Goal: Answer question/provide support: Share knowledge or assist other users

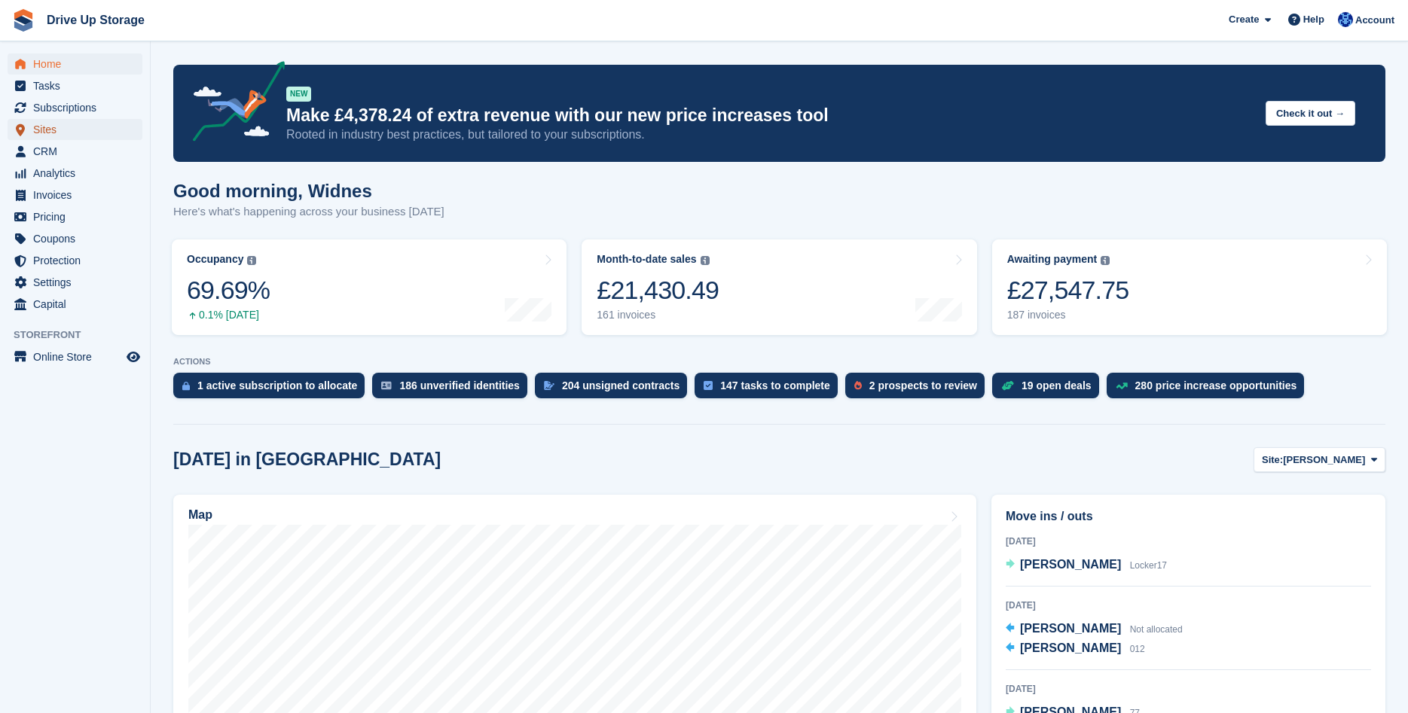
click at [73, 130] on span "Sites" at bounding box center [78, 129] width 90 height 21
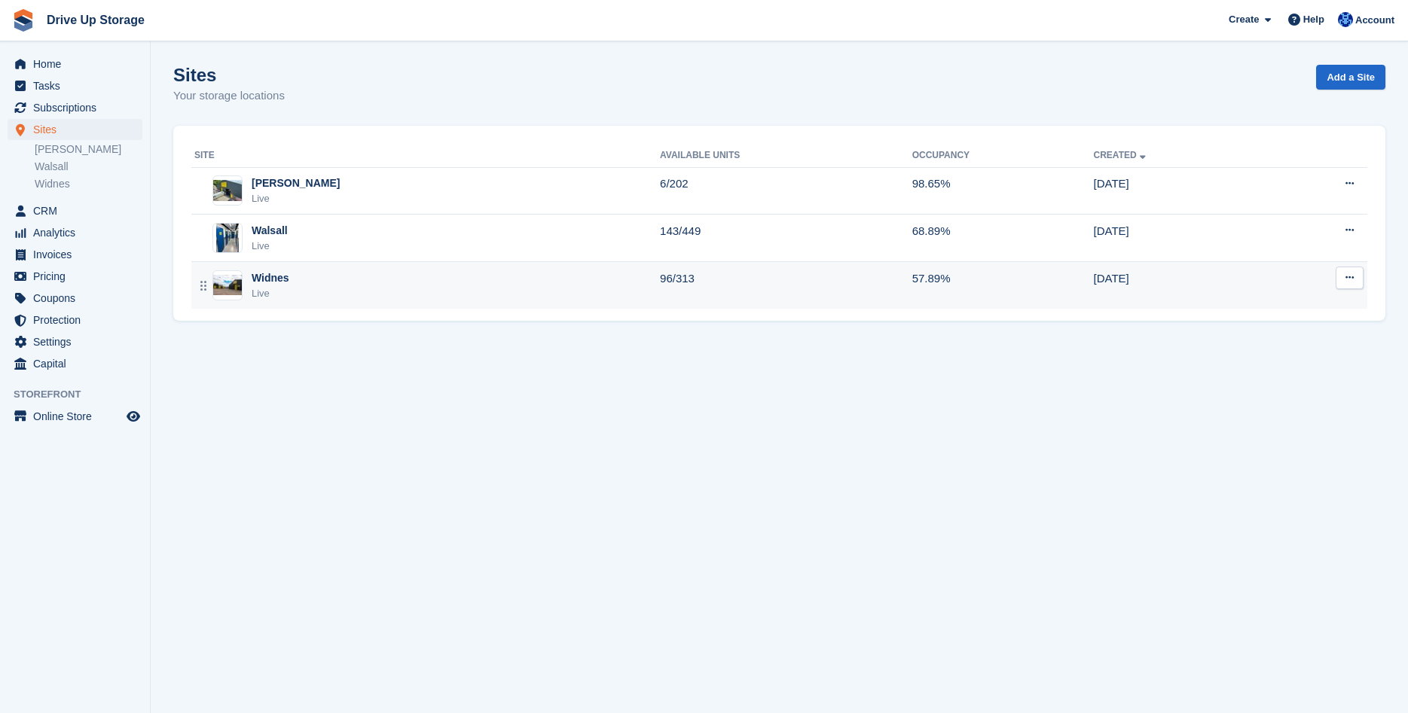
click at [275, 278] on div "Widnes" at bounding box center [271, 278] width 38 height 16
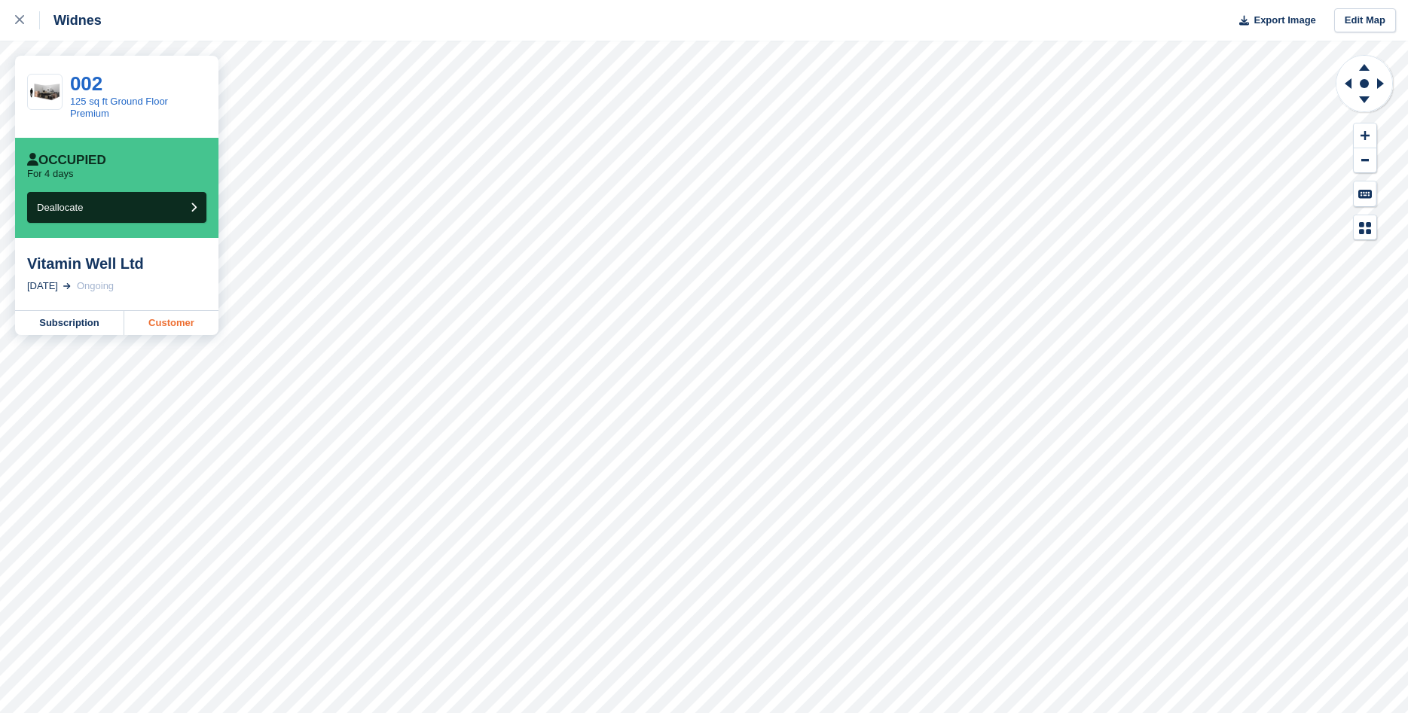
click at [179, 316] on link "Customer" at bounding box center [171, 323] width 94 height 24
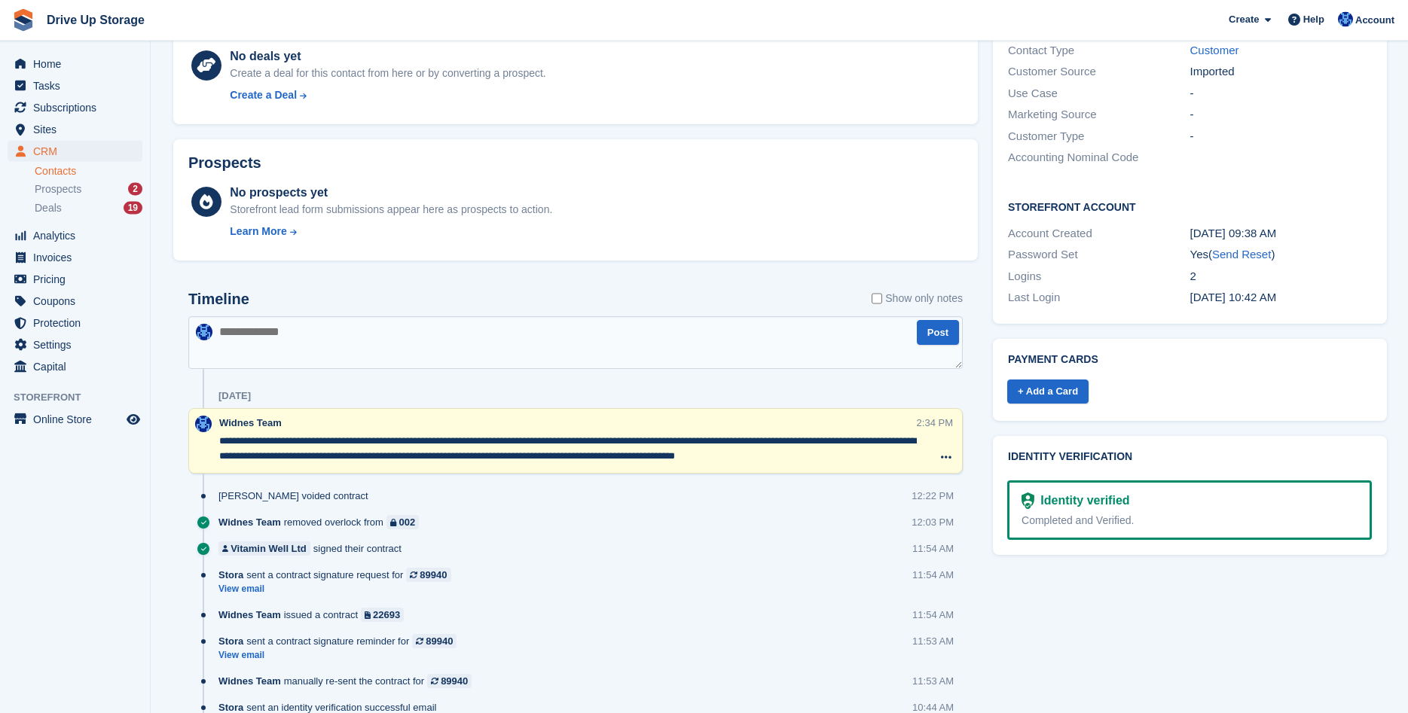
scroll to position [538, 0]
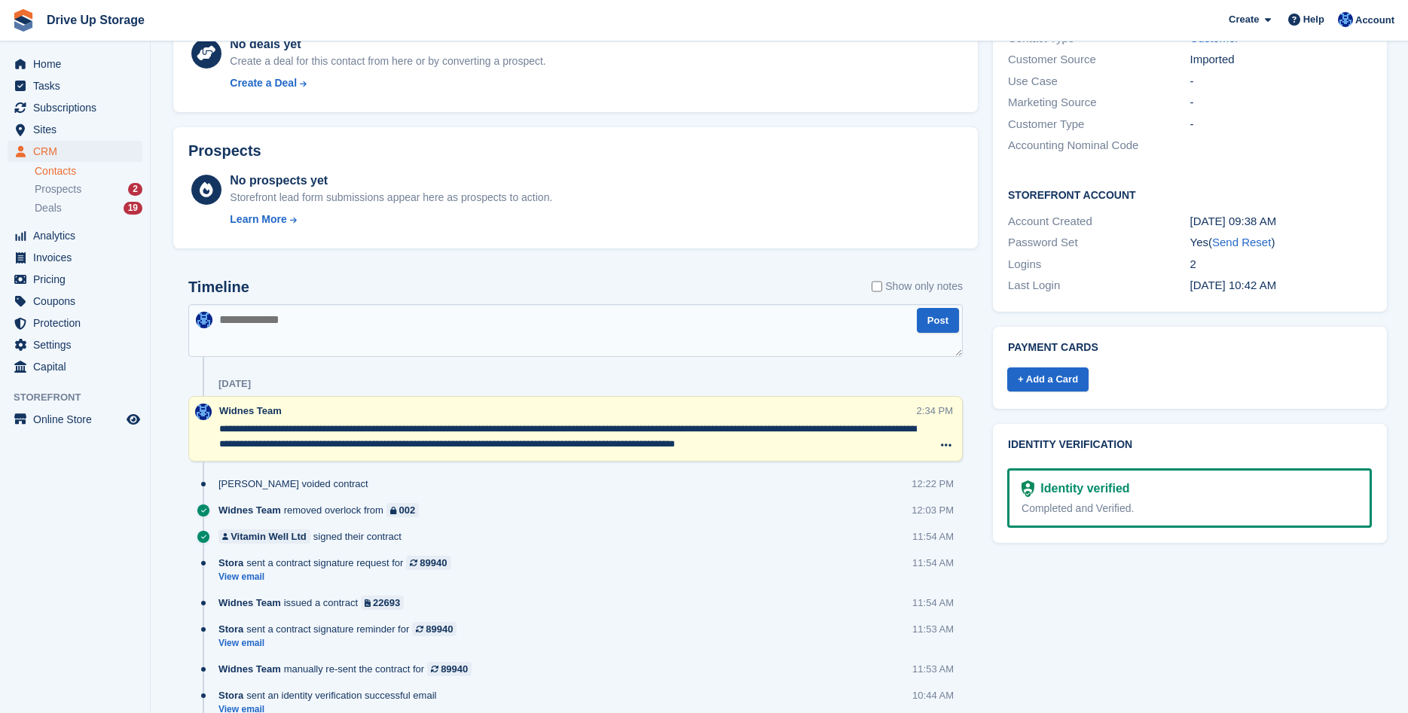
click at [434, 327] on textarea at bounding box center [575, 330] width 774 height 53
type textarea "**********"
click at [929, 322] on button "Post" at bounding box center [938, 320] width 42 height 25
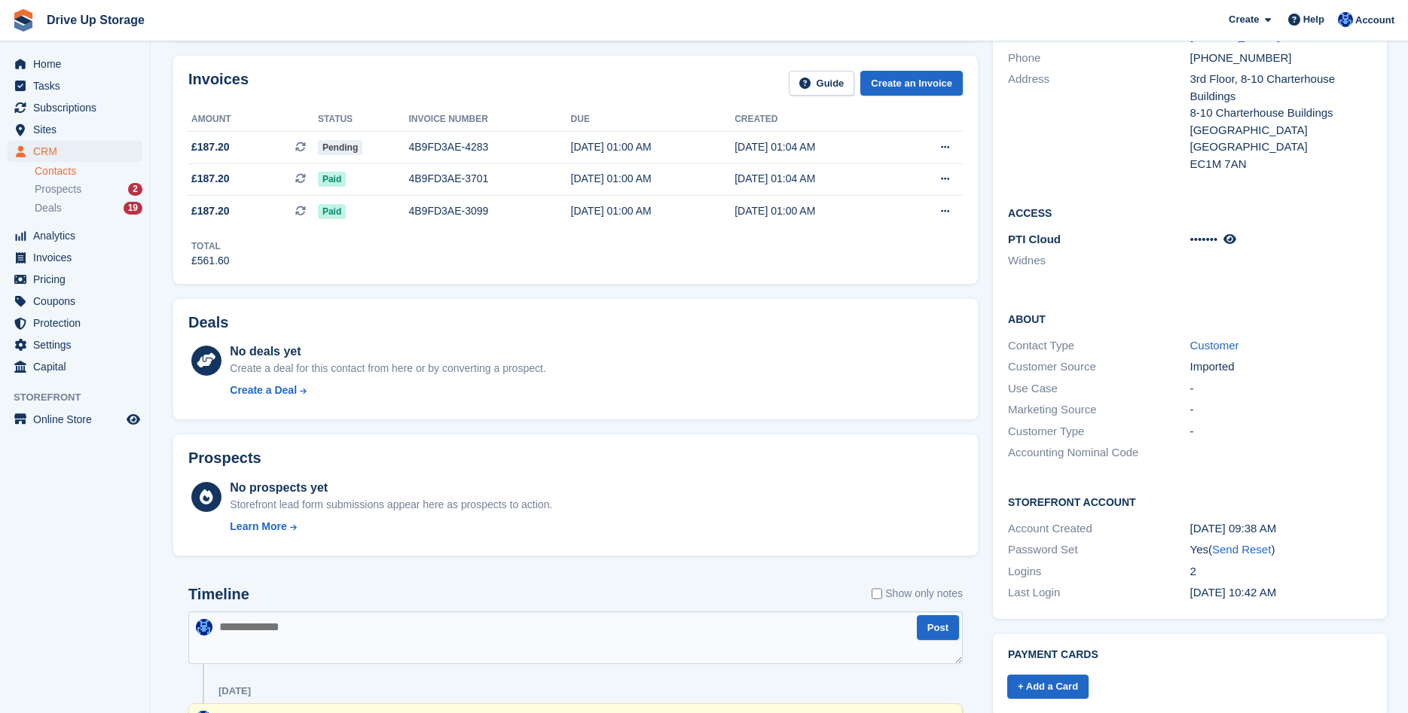
scroll to position [0, 0]
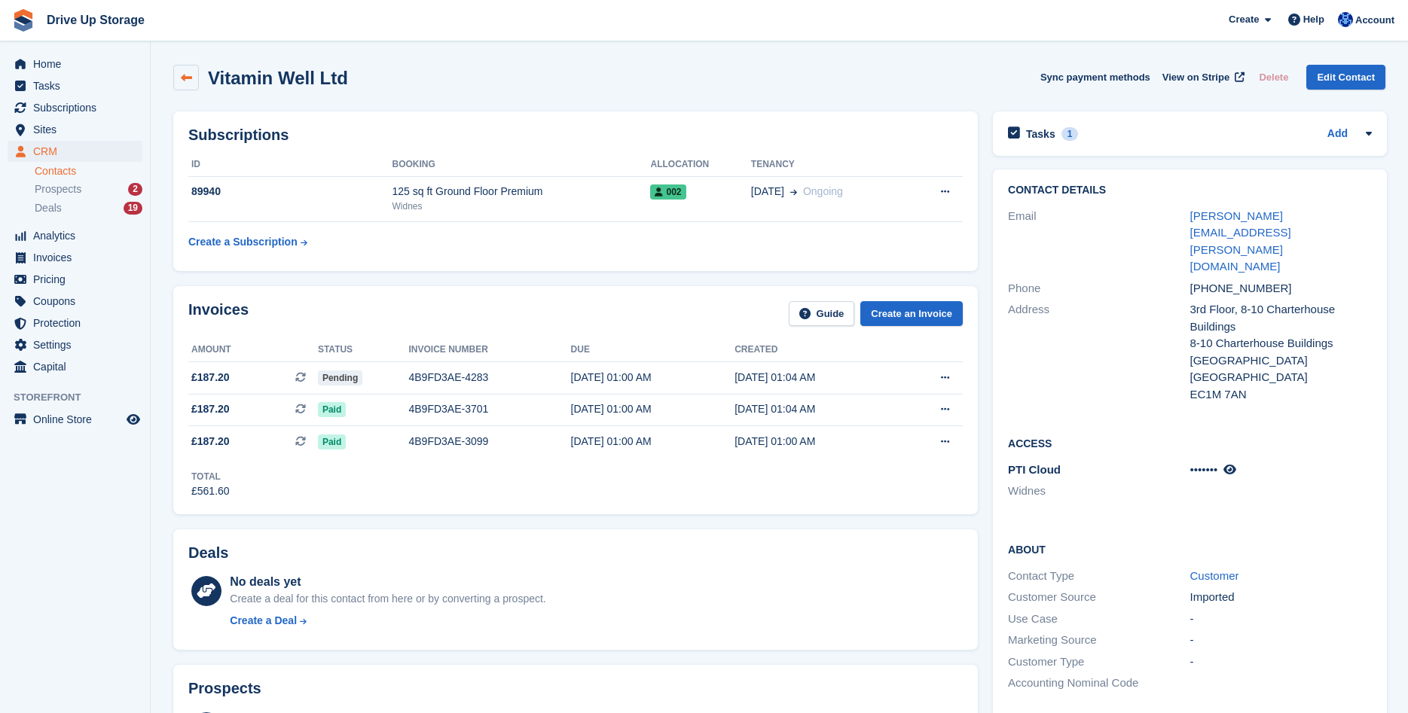
click at [195, 78] on link at bounding box center [186, 78] width 26 height 26
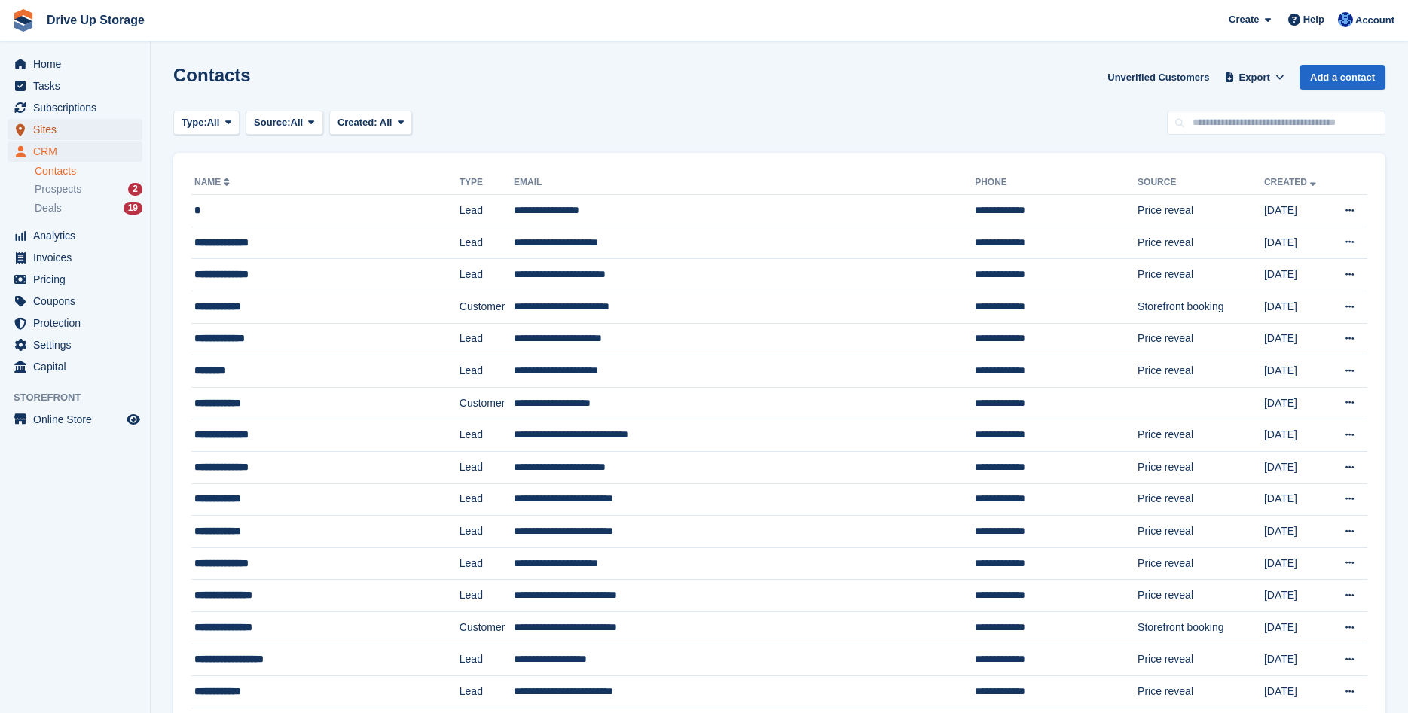
click at [66, 136] on span "Sites" at bounding box center [78, 129] width 90 height 21
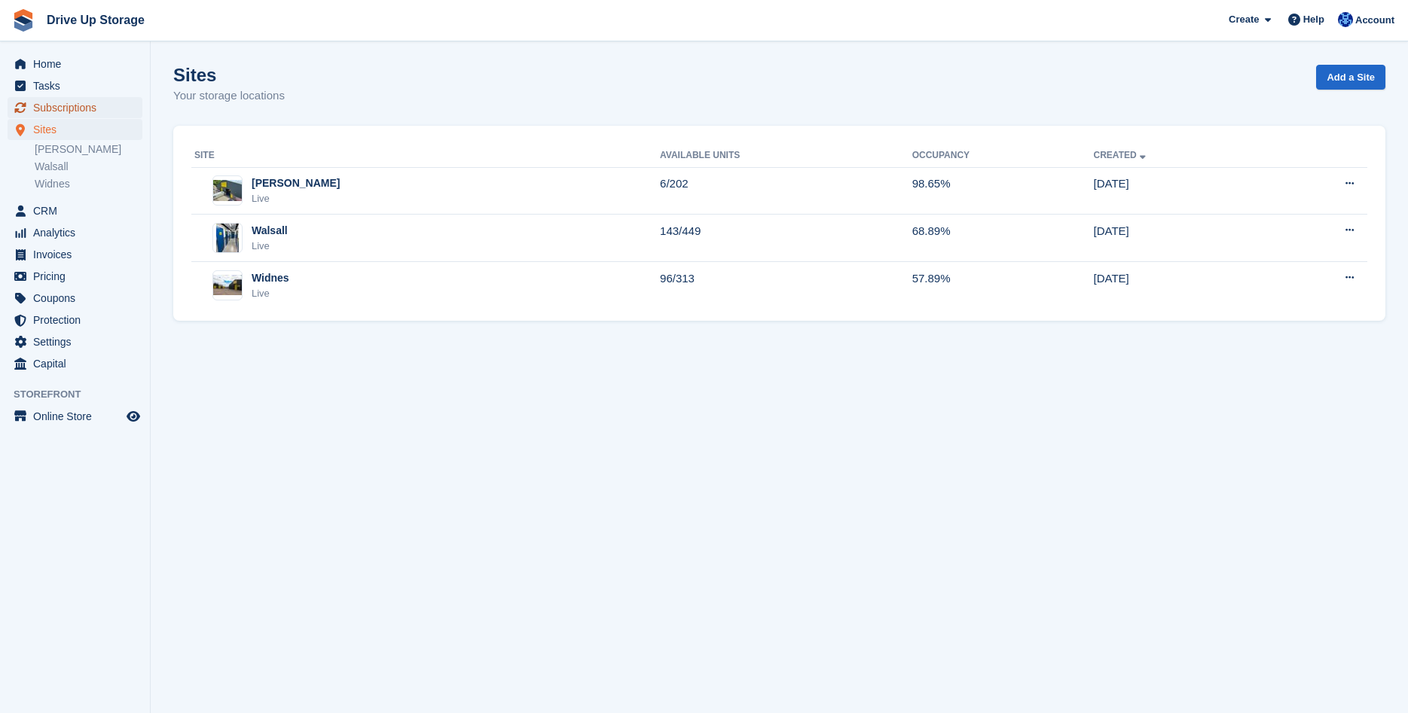
click at [67, 109] on span "Subscriptions" at bounding box center [78, 107] width 90 height 21
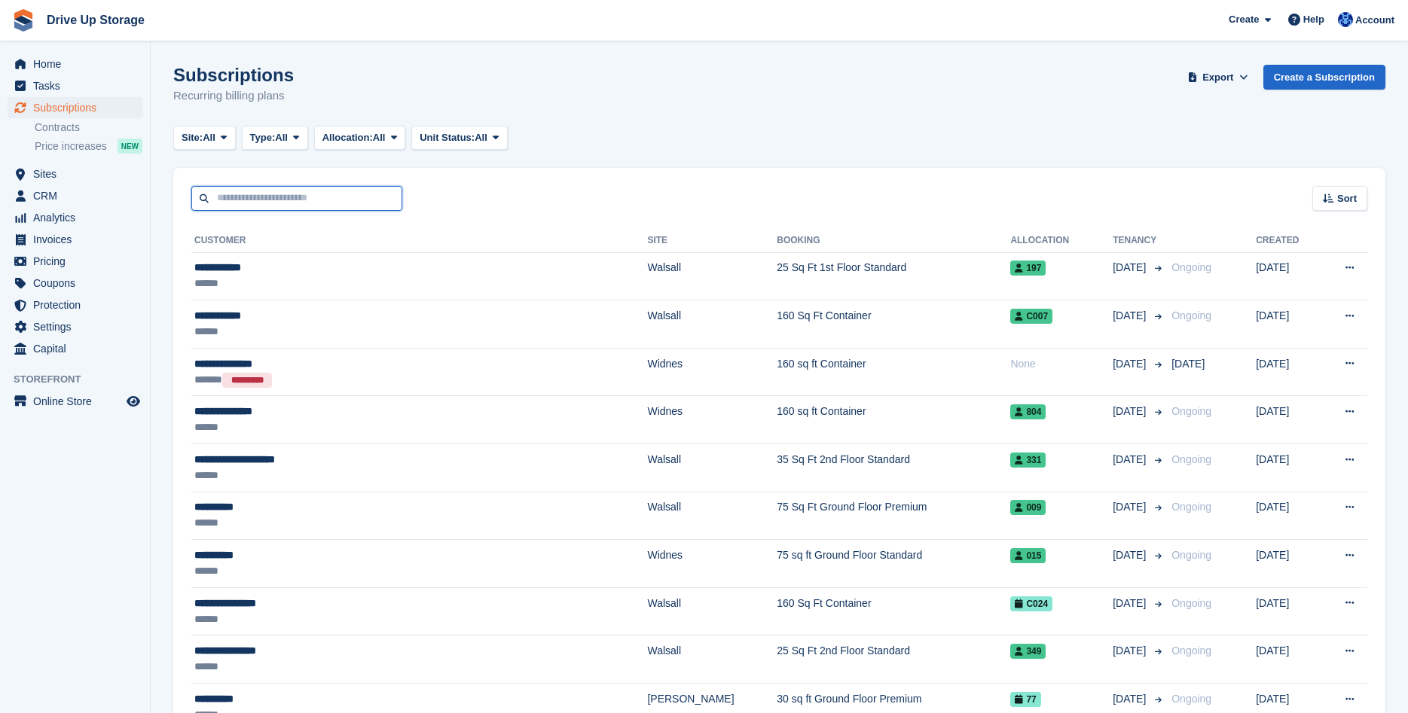
click at [342, 201] on input "text" at bounding box center [296, 198] width 211 height 25
type input "**********"
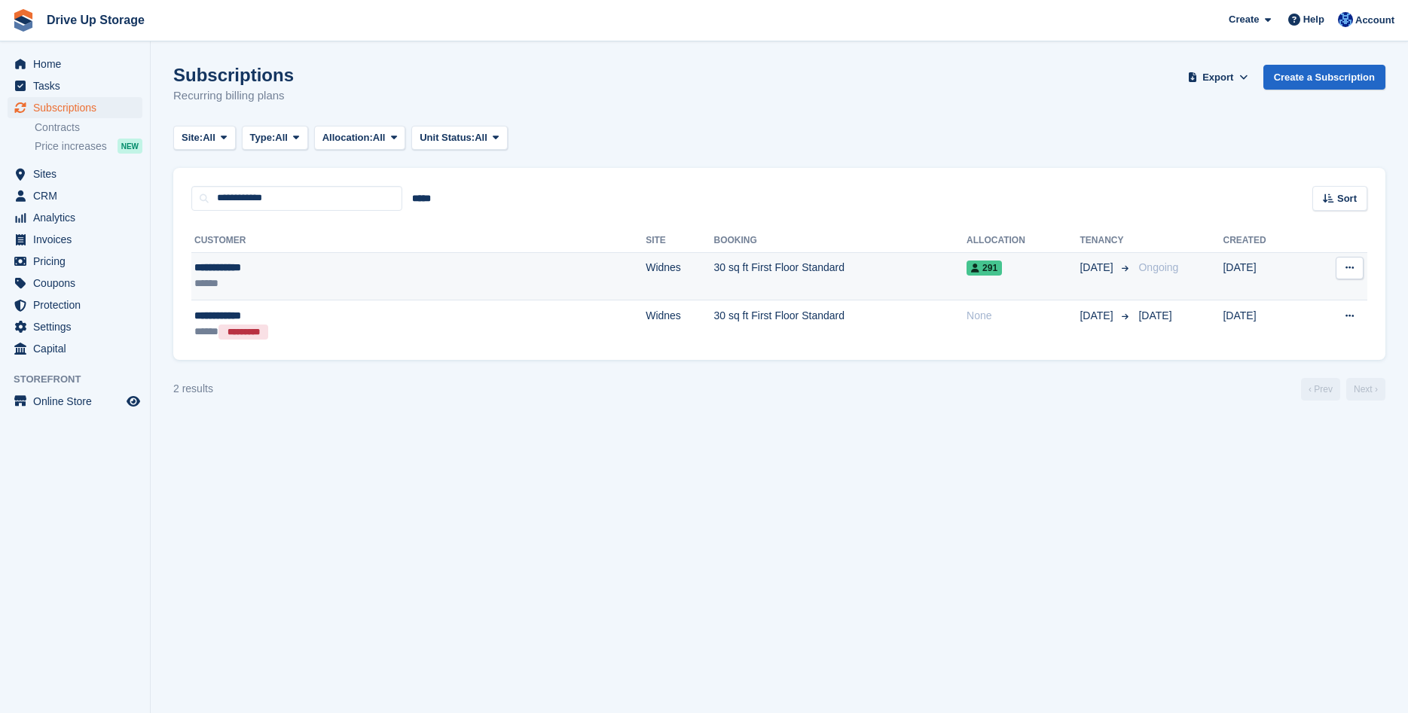
click at [646, 287] on td "Widnes" at bounding box center [680, 276] width 68 height 48
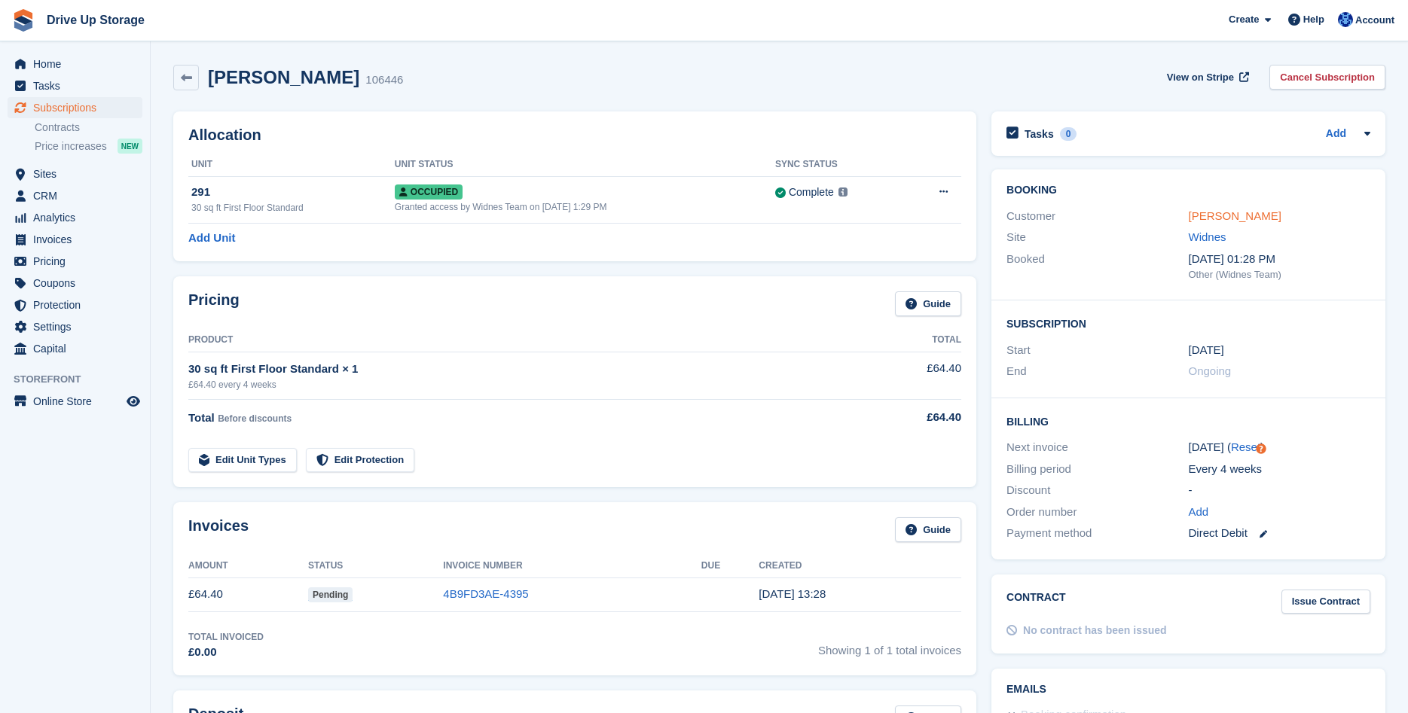
click at [1222, 215] on link "[PERSON_NAME]" at bounding box center [1235, 215] width 93 height 13
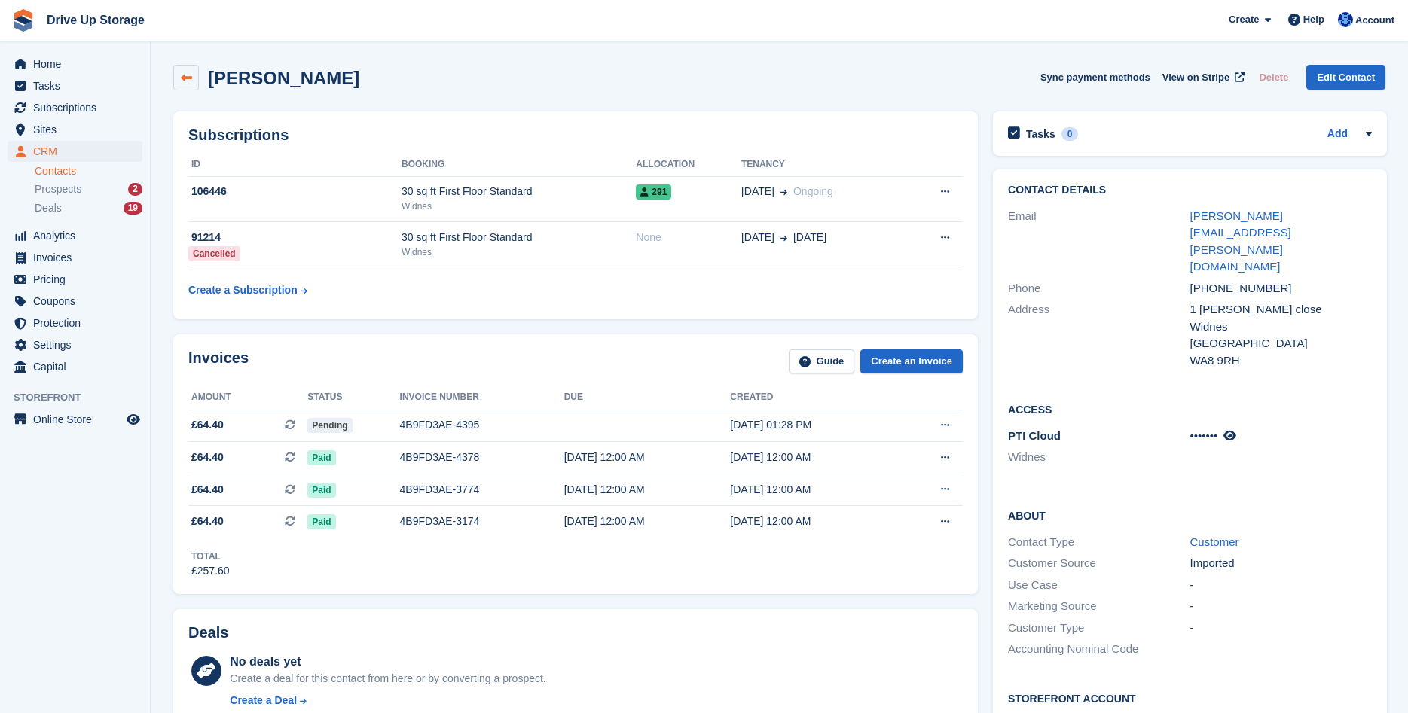
click at [197, 83] on link at bounding box center [186, 78] width 26 height 26
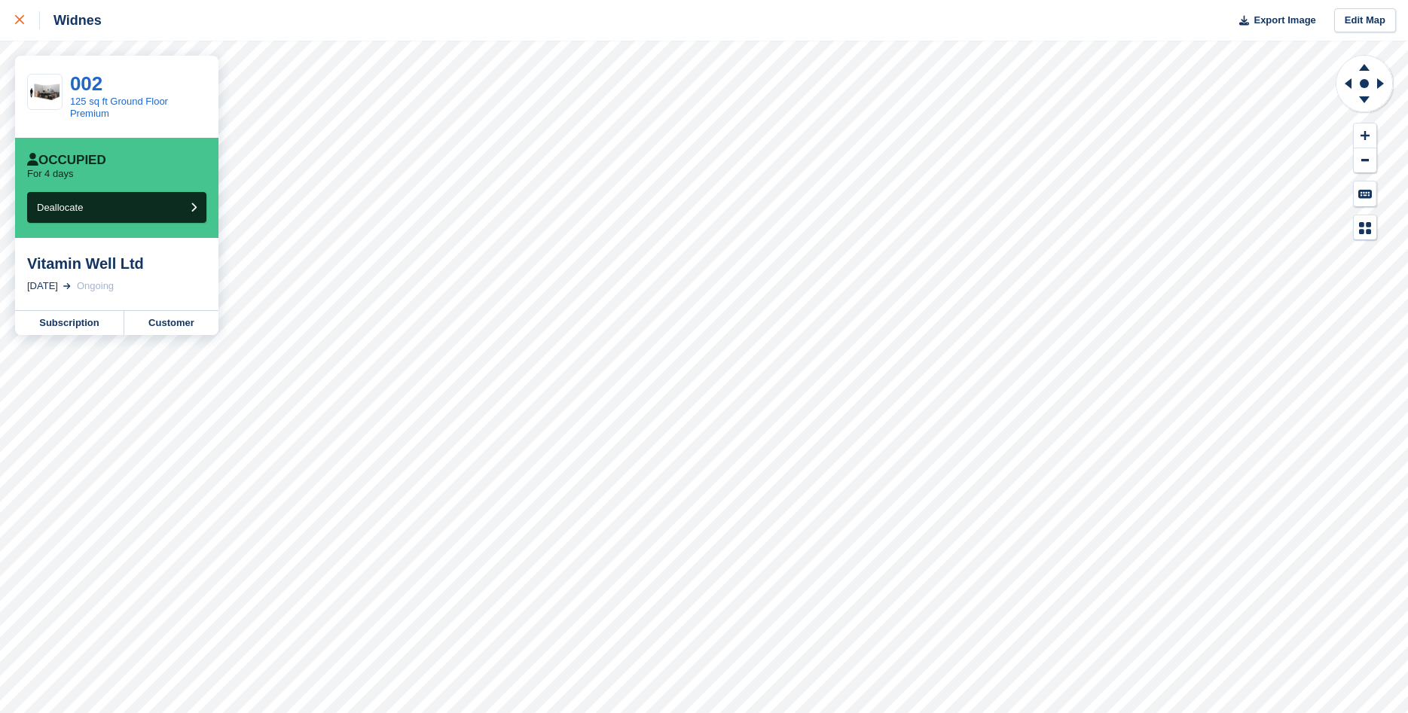
click at [29, 17] on div at bounding box center [27, 20] width 25 height 18
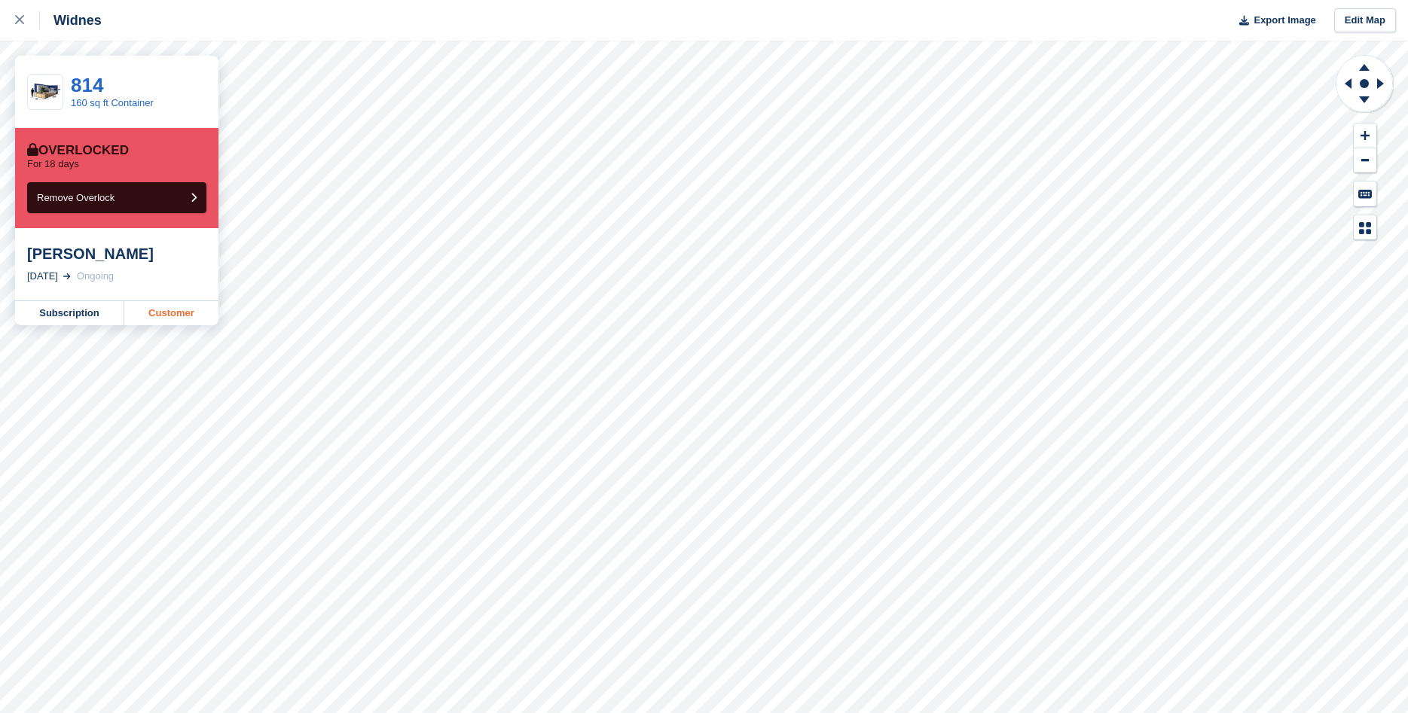
click at [179, 323] on link "Customer" at bounding box center [171, 313] width 94 height 24
click at [17, 23] on icon at bounding box center [19, 19] width 9 height 9
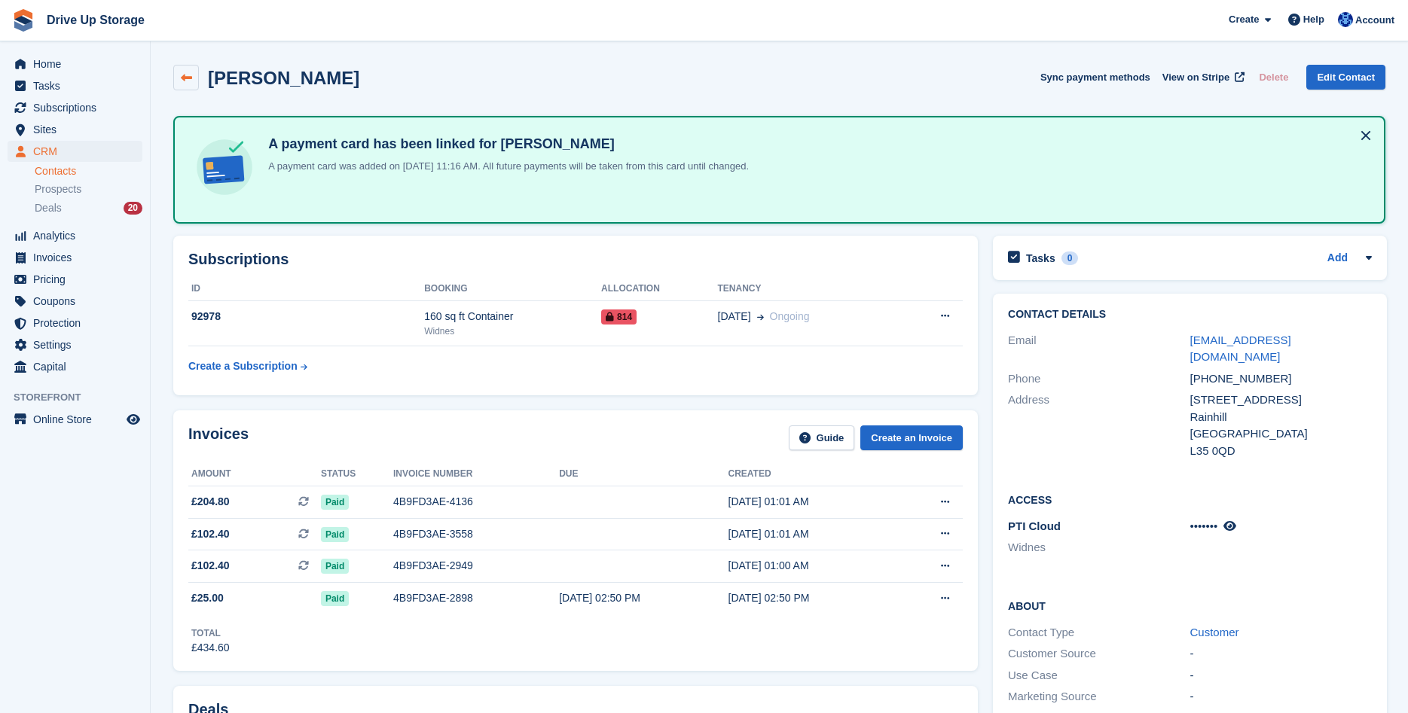
click at [194, 81] on link at bounding box center [186, 78] width 26 height 26
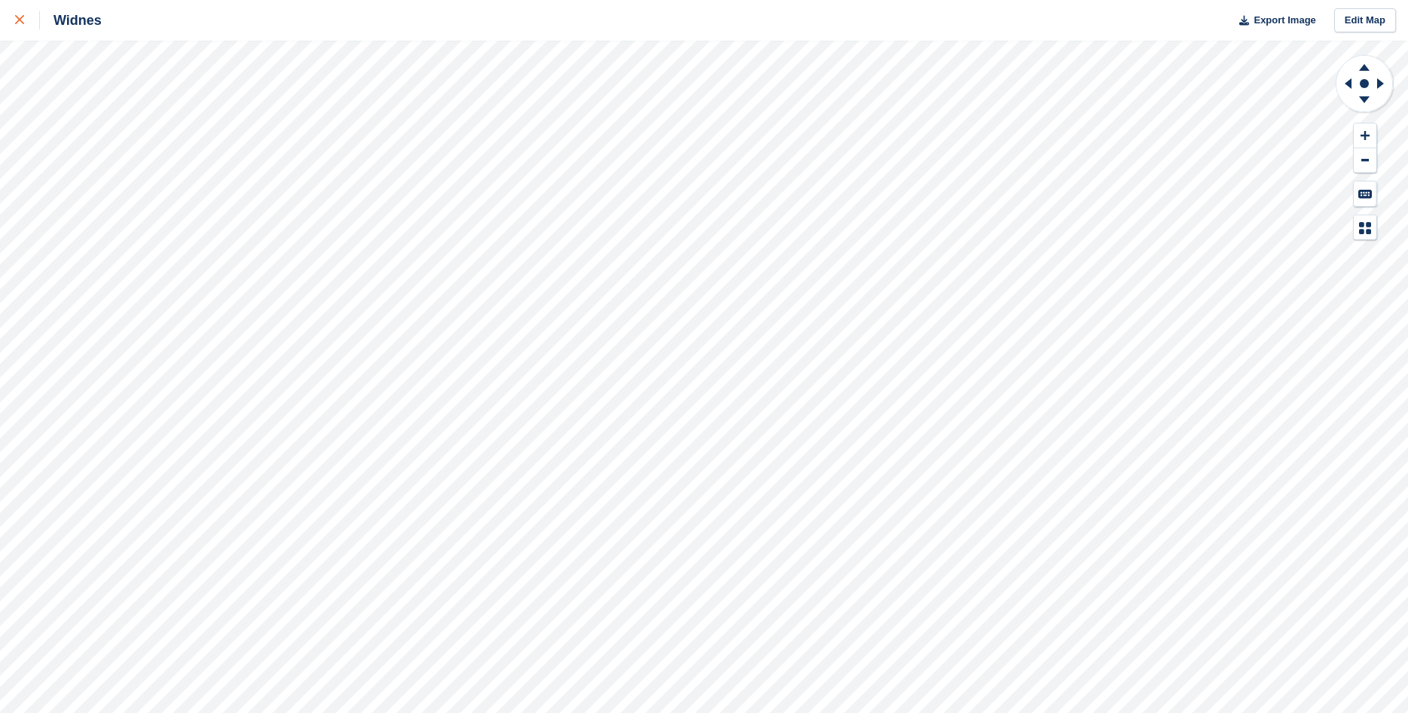
click at [17, 17] on icon at bounding box center [19, 19] width 9 height 9
